Goal: Task Accomplishment & Management: Use online tool/utility

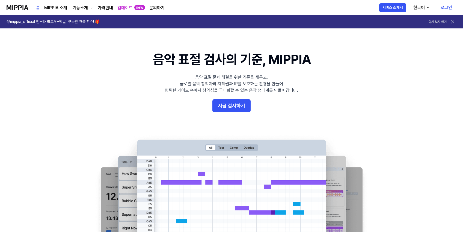
click at [447, 5] on link "로그인" at bounding box center [447, 7] width 20 height 15
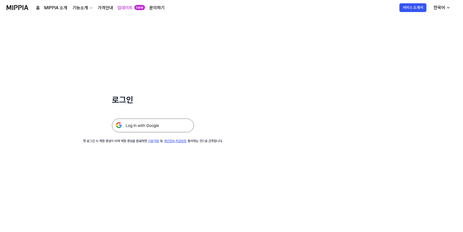
click at [168, 126] on img at bounding box center [153, 126] width 82 height 14
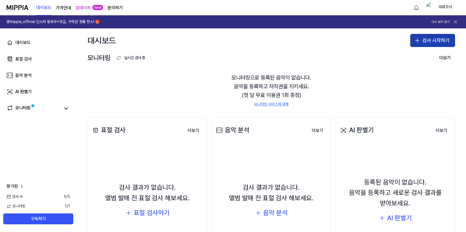
click at [428, 41] on button "검사 시작하기" at bounding box center [432, 40] width 45 height 13
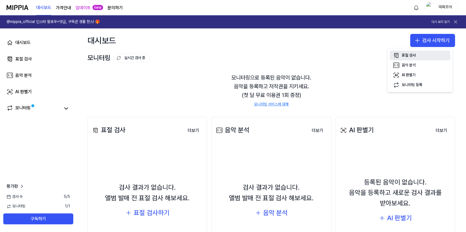
click at [409, 56] on div "표절 검사" at bounding box center [408, 55] width 14 height 5
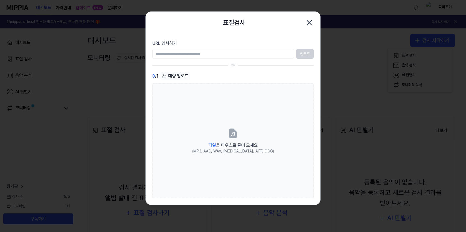
click at [180, 55] on input "URL 입력하기" at bounding box center [223, 54] width 142 height 10
type input "**********"
click at [307, 53] on button "업로드" at bounding box center [304, 54] width 17 height 10
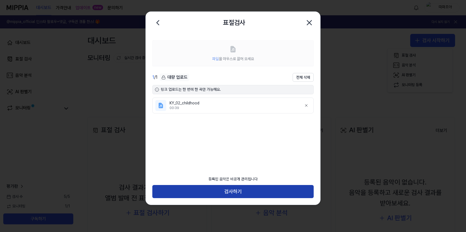
click at [225, 190] on button "검사하기" at bounding box center [232, 191] width 161 height 13
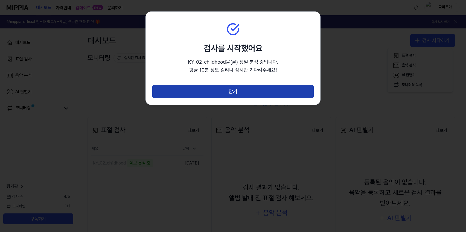
click at [226, 90] on button "닫기" at bounding box center [232, 91] width 161 height 13
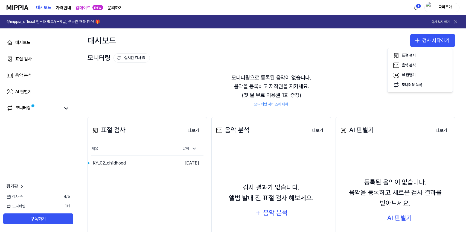
click at [363, 55] on div "모니터링 실시간 검사 중 더보기" at bounding box center [270, 58] width 367 height 9
click at [80, 8] on link "업데이트" at bounding box center [82, 8] width 15 height 7
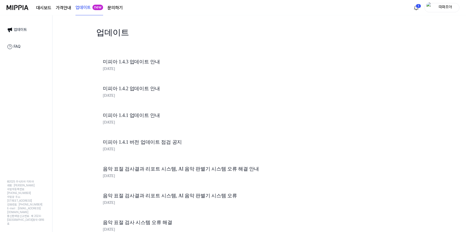
click at [67, 8] on page\) "가격안내" at bounding box center [63, 8] width 15 height 7
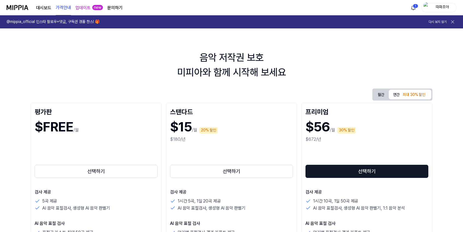
click at [379, 97] on button "월간" at bounding box center [381, 94] width 15 height 8
click at [396, 98] on button "연간 최대 30% 할인" at bounding box center [410, 95] width 43 height 10
click at [382, 99] on div "월간 연간 최대 30% 할인" at bounding box center [403, 95] width 60 height 12
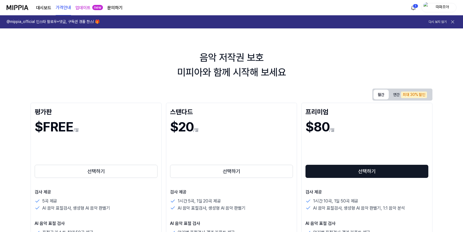
click at [382, 96] on button "월간" at bounding box center [381, 95] width 15 height 10
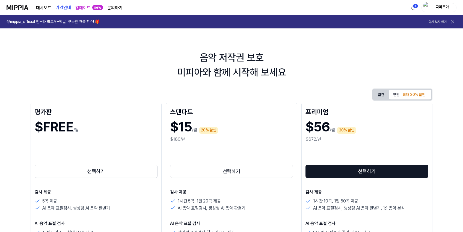
click at [392, 94] on button "연간 최대 30% 할인" at bounding box center [410, 95] width 43 height 10
click at [381, 95] on button "월간" at bounding box center [381, 94] width 15 height 8
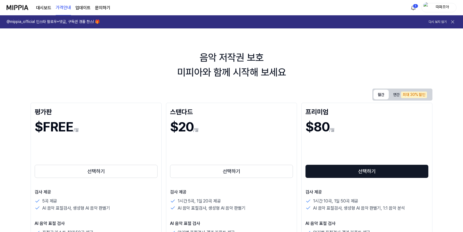
click at [44, 9] on link "대시보드" at bounding box center [43, 8] width 15 height 7
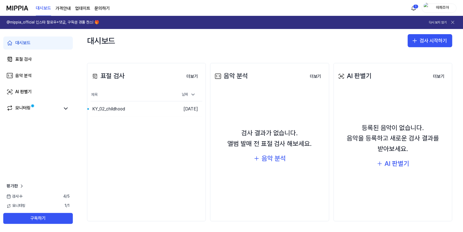
scroll to position [55, 0]
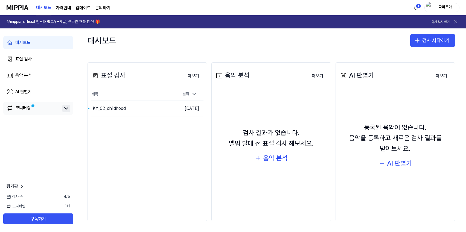
click at [66, 109] on icon at bounding box center [65, 109] width 3 height 2
click at [66, 109] on icon at bounding box center [66, 108] width 7 height 7
click at [116, 111] on div "KY_02_childhood" at bounding box center [109, 108] width 33 height 7
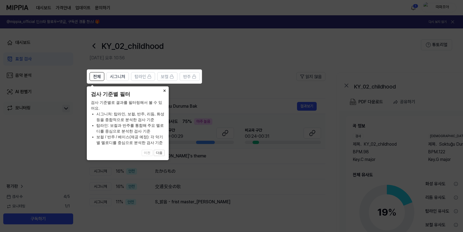
click at [166, 91] on button "×" at bounding box center [164, 90] width 9 height 8
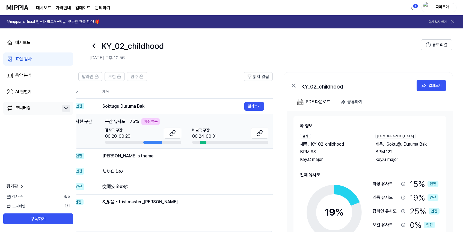
scroll to position [0, 54]
drag, startPoint x: 186, startPoint y: 143, endPoint x: 114, endPoint y: 145, distance: 71.4
click at [114, 145] on td "가장 유사한 구간 가장 유사한 구간 구간 유사도 75 % 아주 높음 검사곡 구간 00:20-00:29 [GEOGRAPHIC_DATA] 구간 0…" at bounding box center [154, 131] width 236 height 35
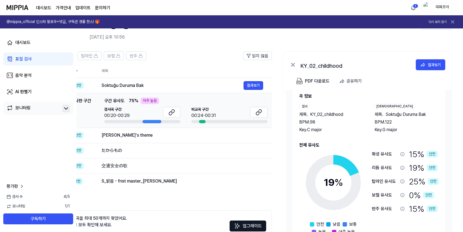
scroll to position [29, 0]
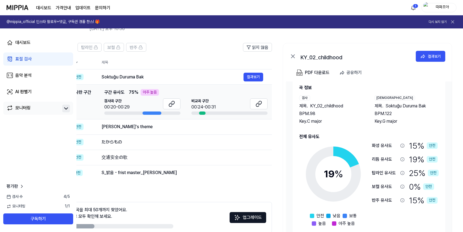
click at [407, 107] on span "Soktuğu Duruma Bak" at bounding box center [406, 106] width 40 height 7
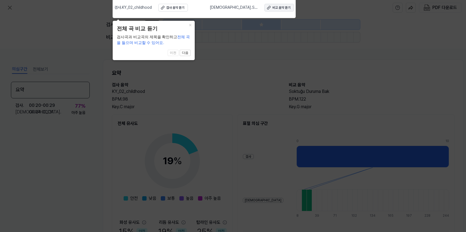
click at [284, 5] on button "비교 음악 듣기" at bounding box center [279, 8] width 30 height 8
click at [273, 8] on div "비교 음악 듣기" at bounding box center [281, 7] width 18 height 5
click at [184, 53] on button "다음" at bounding box center [185, 53] width 11 height 7
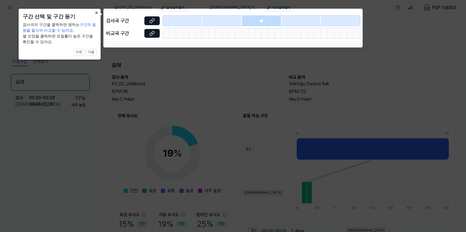
click at [99, 11] on button "×" at bounding box center [96, 13] width 9 height 8
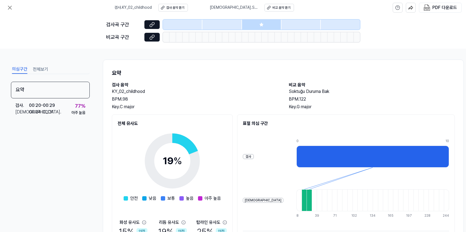
click at [404, 86] on h2 "비교 음악" at bounding box center [372, 85] width 166 height 7
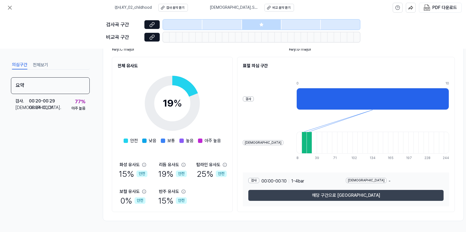
click at [338, 192] on button "해당 구간으로 [GEOGRAPHIC_DATA]" at bounding box center [345, 195] width 195 height 11
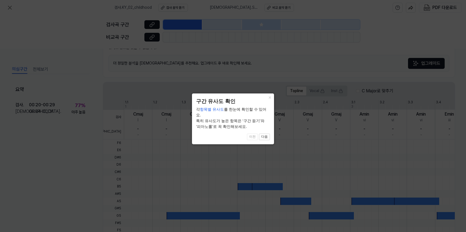
scroll to position [131, 0]
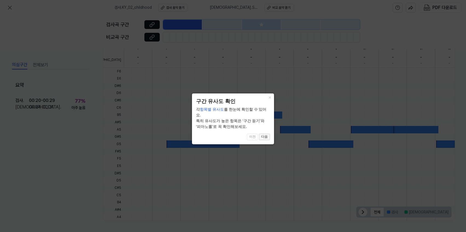
click at [265, 134] on button "다음" at bounding box center [264, 137] width 11 height 7
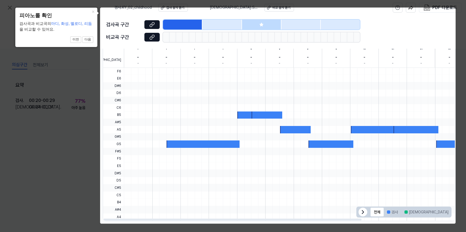
click at [360, 212] on icon at bounding box center [362, 212] width 7 height 7
click at [89, 39] on button "다음" at bounding box center [87, 39] width 11 height 7
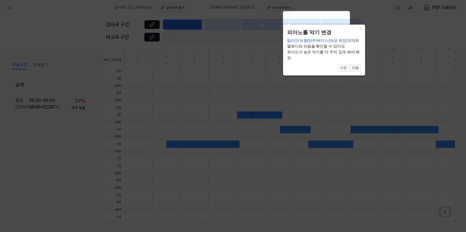
click at [355, 68] on button "다음" at bounding box center [355, 68] width 11 height 7
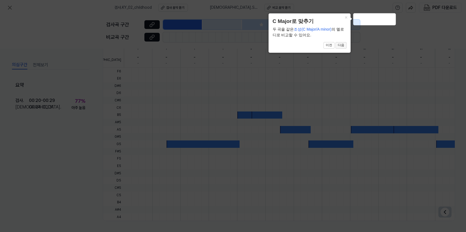
click at [343, 46] on button "다음" at bounding box center [340, 45] width 11 height 7
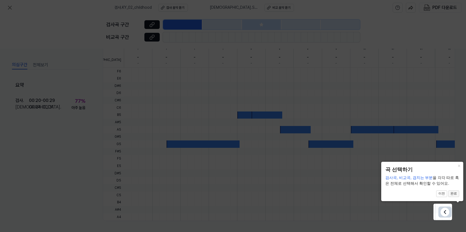
click at [453, 195] on button "완료" at bounding box center [453, 193] width 11 height 7
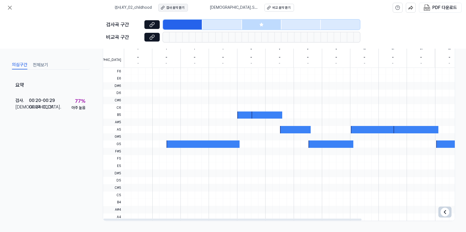
click at [176, 9] on div "검사 음악 듣기" at bounding box center [175, 7] width 18 height 5
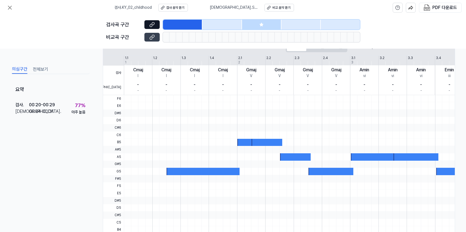
click at [153, 39] on icon at bounding box center [151, 36] width 5 height 5
click at [11, 8] on icon at bounding box center [9, 7] width 3 height 3
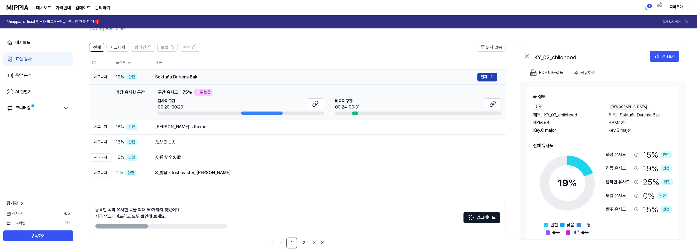
click at [465, 74] on button "결과보기" at bounding box center [488, 77] width 20 height 9
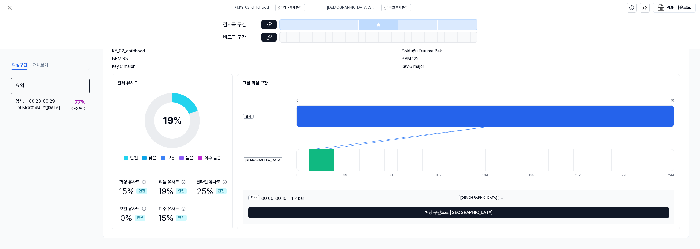
scroll to position [41, 0]
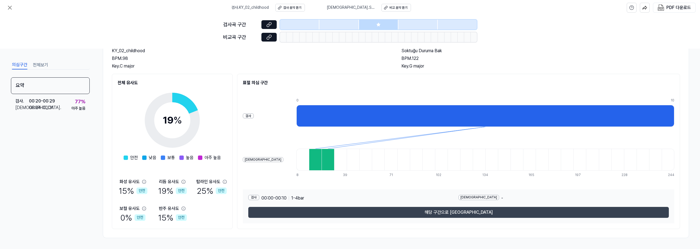
click at [339, 213] on button "해당 구간으로 [GEOGRAPHIC_DATA]" at bounding box center [458, 212] width 420 height 11
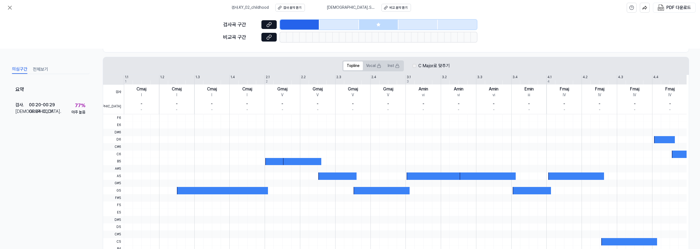
scroll to position [115, 0]
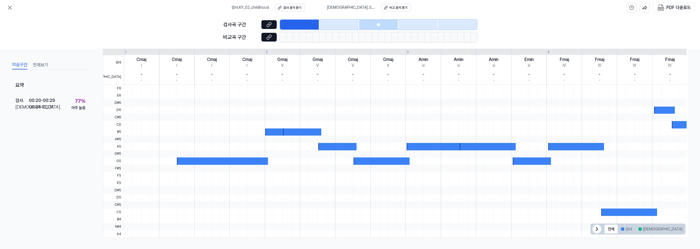
click at [465, 230] on icon at bounding box center [596, 229] width 7 height 7
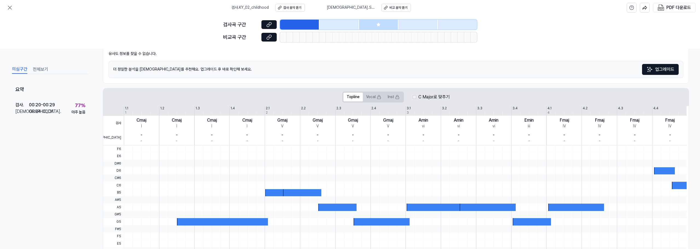
scroll to position [33, 0]
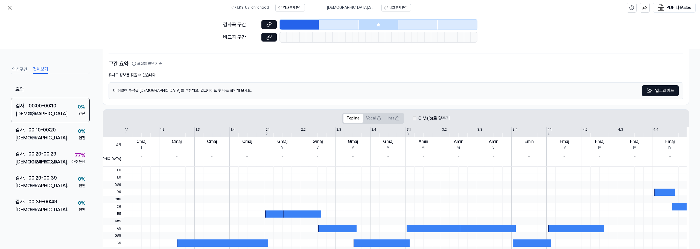
click at [39, 70] on button "전체보기" at bounding box center [40, 69] width 15 height 9
click at [41, 123] on div "검사 . 00:10 - 00:20 비교 . N/A 0 % 안전" at bounding box center [50, 134] width 79 height 24
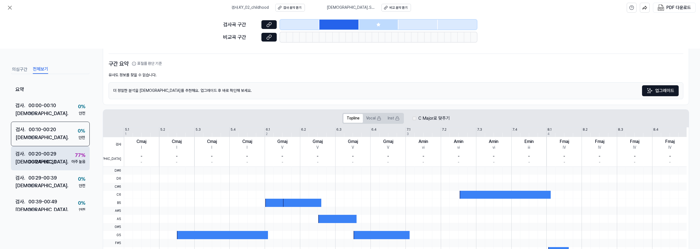
click at [47, 155] on div "00:20 - 00:29" at bounding box center [42, 154] width 28 height 8
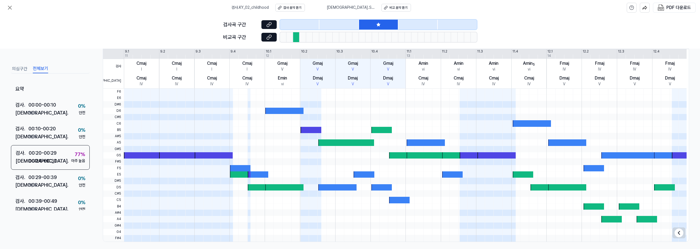
scroll to position [126, 0]
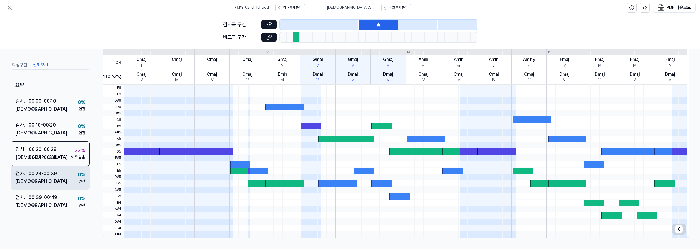
click at [61, 174] on div "검사 . 00:29 - 00:39 비교 . N/A 0 % 안전" at bounding box center [50, 178] width 79 height 24
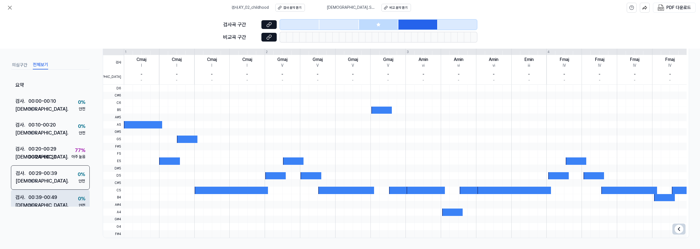
click at [60, 197] on div "검사 . 00:39 - 00:49 비교 . N/A 0 % 안전" at bounding box center [50, 202] width 79 height 24
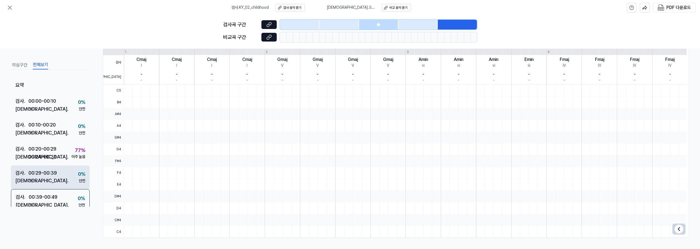
click at [60, 181] on div "검사 . 00:29 - 00:39 비교 . N/A 0 % 안전" at bounding box center [50, 177] width 79 height 24
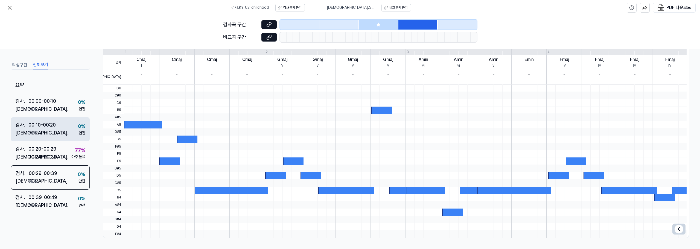
click at [56, 134] on div "[DEMOGRAPHIC_DATA] . N/A" at bounding box center [35, 133] width 40 height 8
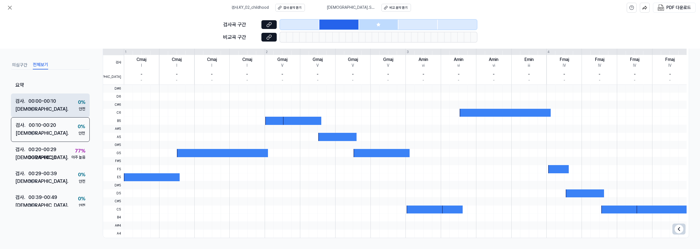
click at [60, 112] on div "검사 . 00:00 - 00:10 비교 . N/A 0 % 안전" at bounding box center [50, 105] width 79 height 24
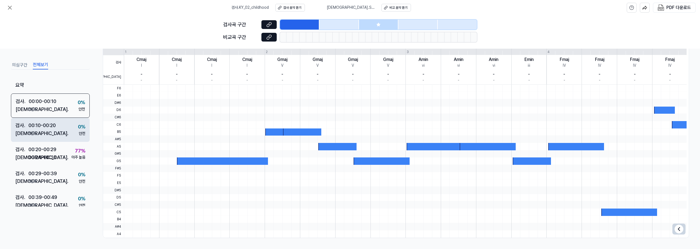
click at [40, 122] on div "00:10 - 00:20" at bounding box center [41, 126] width 27 height 8
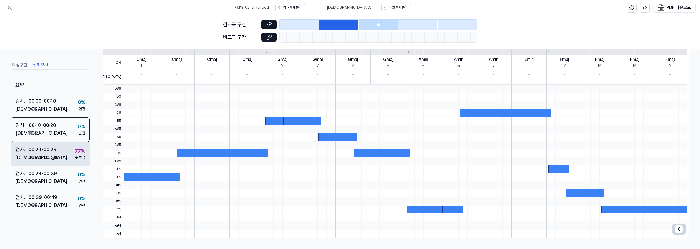
drag, startPoint x: 50, startPoint y: 164, endPoint x: 49, endPoint y: 161, distance: 3.2
click at [50, 163] on div "검사 . 00:20 - 00:29 비교 . 00:24 - 00:31 77 % 아주 높음" at bounding box center [50, 154] width 79 height 24
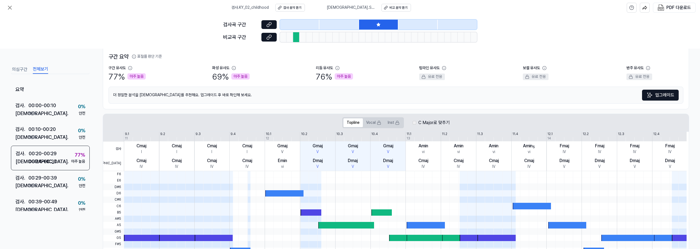
scroll to position [0, 0]
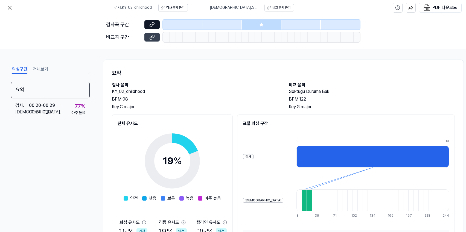
click at [153, 41] on button at bounding box center [151, 37] width 15 height 9
click at [278, 8] on div "비교 음악 듣기" at bounding box center [281, 7] width 18 height 5
